Goal: Check status: Check status

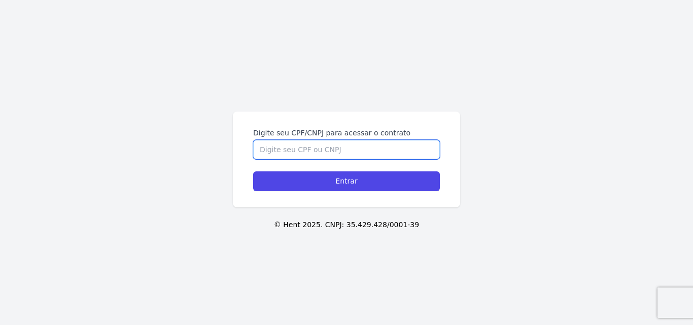
click at [297, 146] on input "Digite seu CPF/CNPJ para acessar o contrato" at bounding box center [346, 149] width 187 height 19
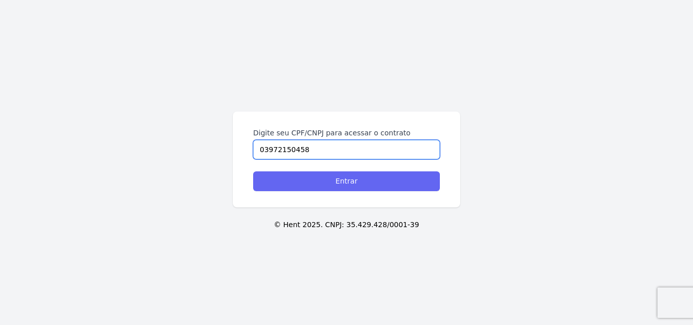
type input "03972150458"
click at [320, 188] on input "Entrar" at bounding box center [346, 181] width 187 height 20
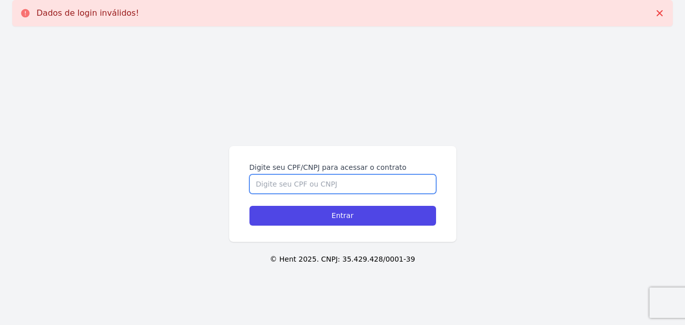
click at [323, 188] on input "Digite seu CPF/CNPJ para acessar o contrato" at bounding box center [343, 184] width 187 height 19
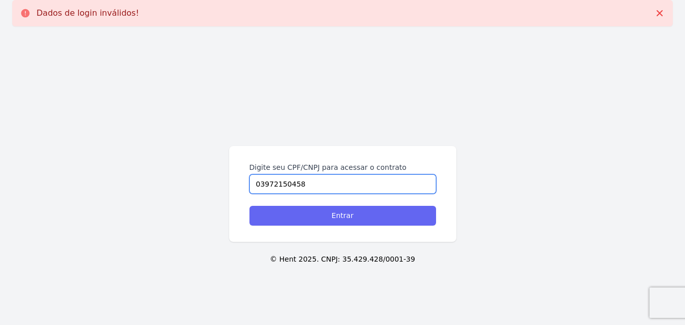
type input "03972150458"
click at [347, 216] on input "Entrar" at bounding box center [343, 216] width 187 height 20
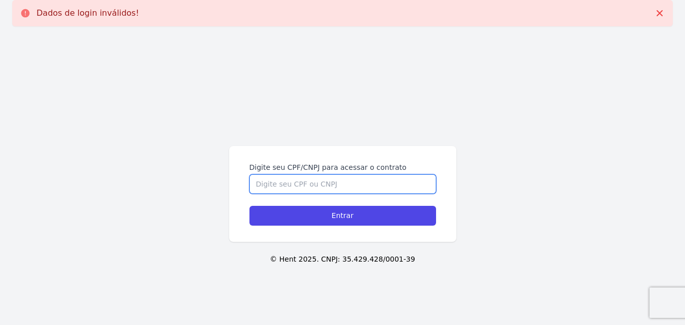
click at [342, 185] on input "Digite seu CPF/CNPJ para acessar o contrato" at bounding box center [343, 184] width 187 height 19
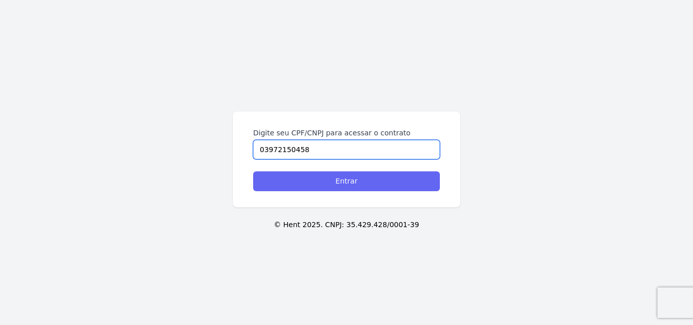
type input "03972150458"
click at [365, 184] on input "Entrar" at bounding box center [346, 181] width 187 height 20
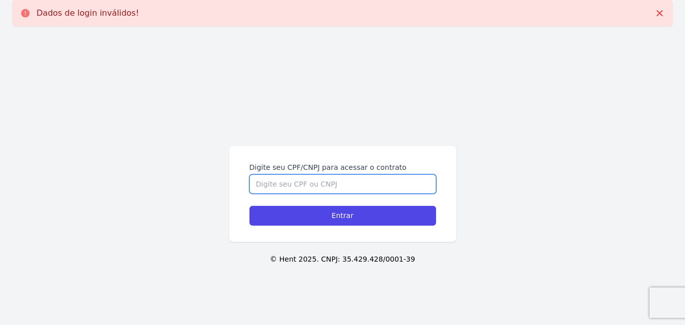
drag, startPoint x: 0, startPoint y: 0, endPoint x: 365, endPoint y: 184, distance: 409.1
click at [365, 184] on input "Digite seu CPF/CNPJ para acessar o contrato" at bounding box center [343, 184] width 187 height 19
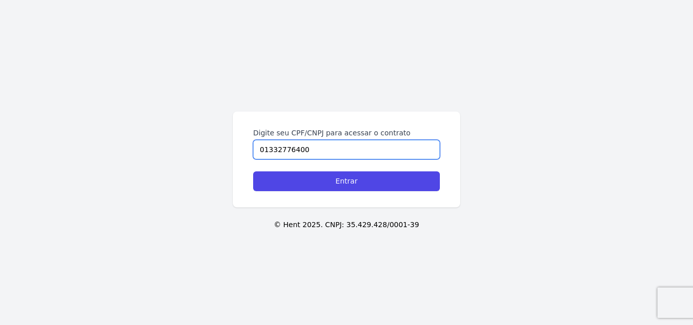
type input "01332776400"
click at [365, 184] on input "Entrar" at bounding box center [346, 181] width 187 height 20
